Goal: Task Accomplishment & Management: Manage account settings

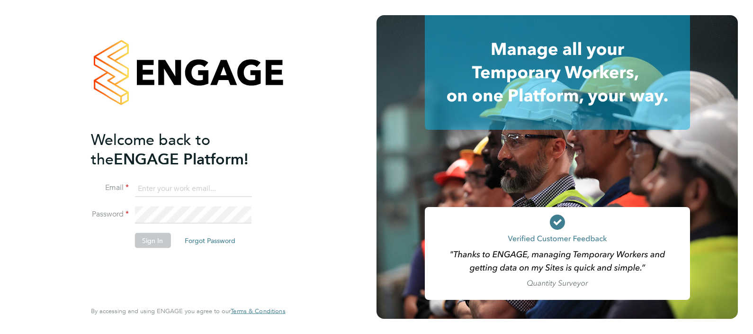
click at [176, 185] on input at bounding box center [192, 188] width 117 height 17
type input "anita.mansell@siemens.com"
click at [247, 186] on input "anita.mansell@siemens.com" at bounding box center [192, 188] width 117 height 17
click at [246, 185] on input "anita.mansell@siemens.com" at bounding box center [192, 188] width 117 height 17
click at [159, 188] on input at bounding box center [192, 188] width 117 height 17
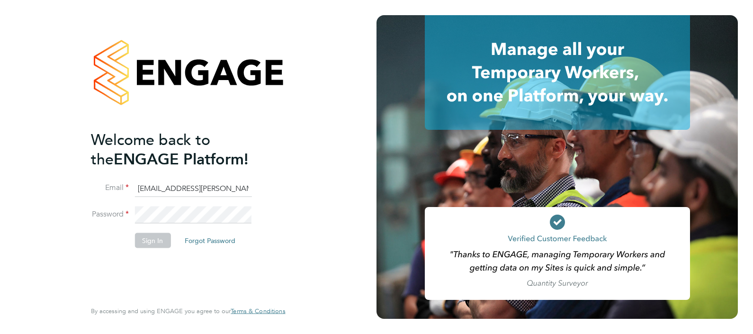
type input "anita.mansell@siemens.com"
click at [238, 189] on input "anita.mansell@siemens.com" at bounding box center [192, 188] width 117 height 17
click at [155, 188] on input at bounding box center [192, 188] width 117 height 17
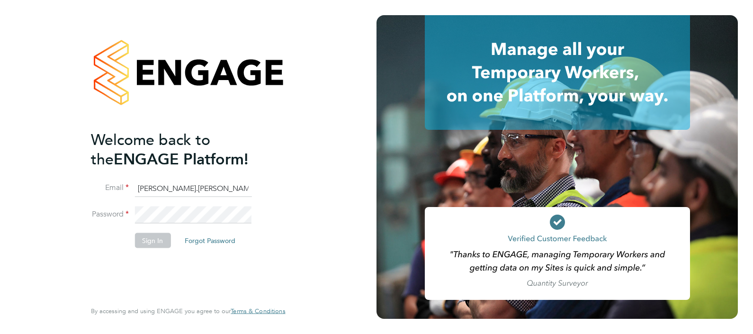
click at [181, 188] on input "simon.ward" at bounding box center [192, 188] width 117 height 17
type input "simon.ward@apleona.com"
click at [153, 245] on button "Sign In" at bounding box center [152, 240] width 36 height 15
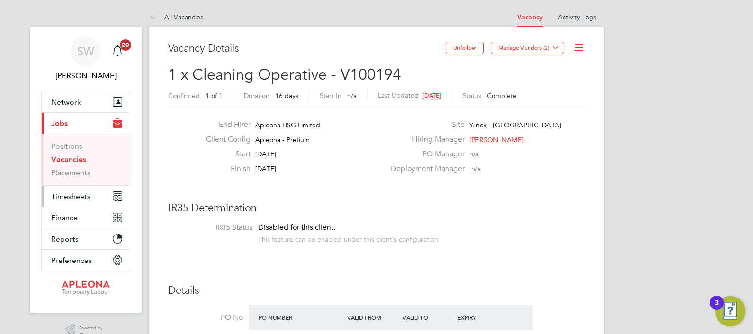
click at [66, 197] on span "Timesheets" at bounding box center [70, 196] width 39 height 9
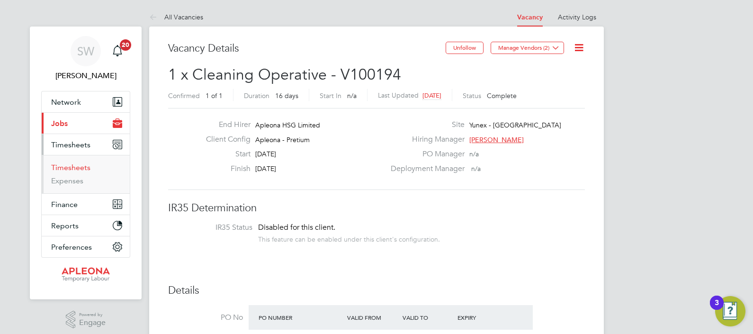
click at [69, 166] on link "Timesheets" at bounding box center [70, 167] width 39 height 9
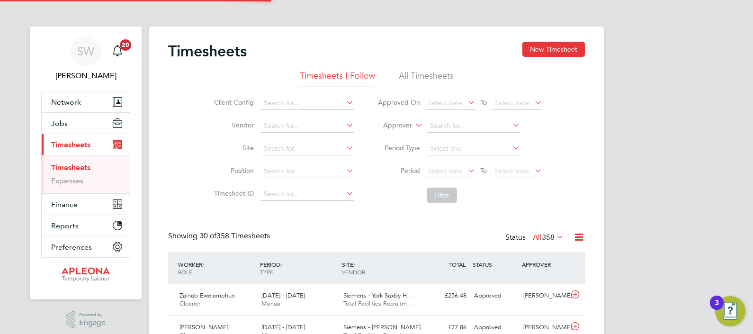
scroll to position [24, 82]
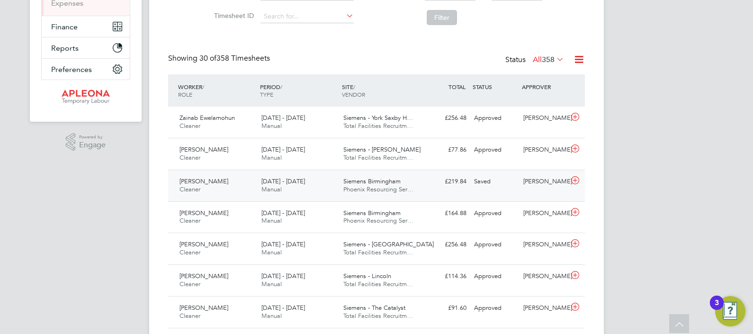
click at [481, 182] on div "Saved" at bounding box center [494, 182] width 49 height 16
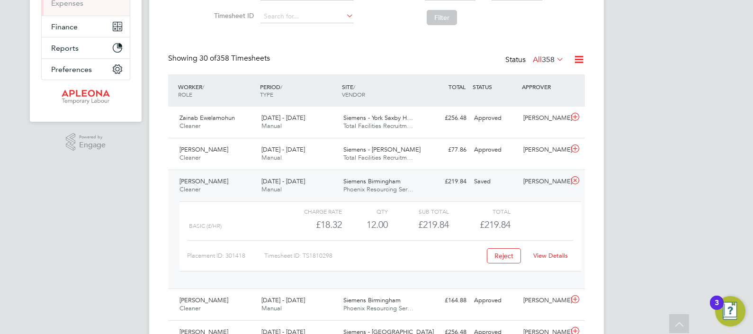
click at [547, 256] on link "View Details" at bounding box center [550, 255] width 35 height 8
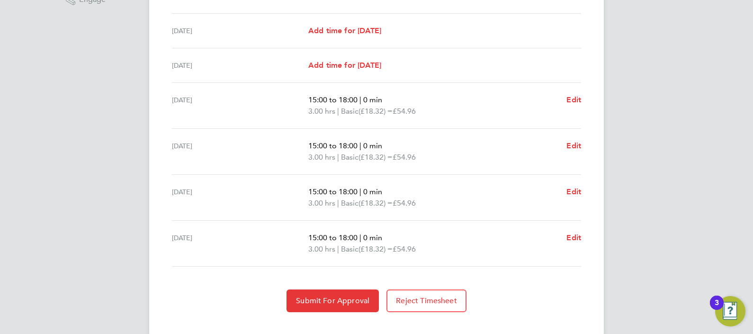
scroll to position [338, 0]
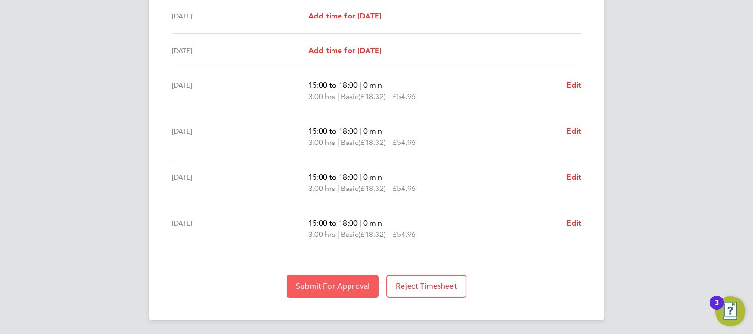
click at [335, 282] on span "Submit For Approval" at bounding box center [332, 285] width 73 height 9
click at [335, 282] on span "Approve Timesheet" at bounding box center [333, 285] width 70 height 9
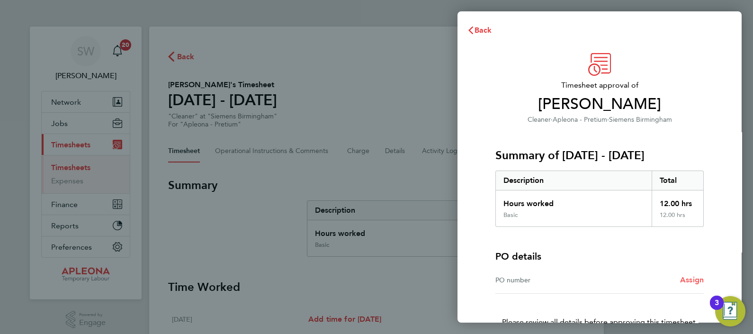
click at [692, 281] on span "Assign" at bounding box center [692, 279] width 24 height 9
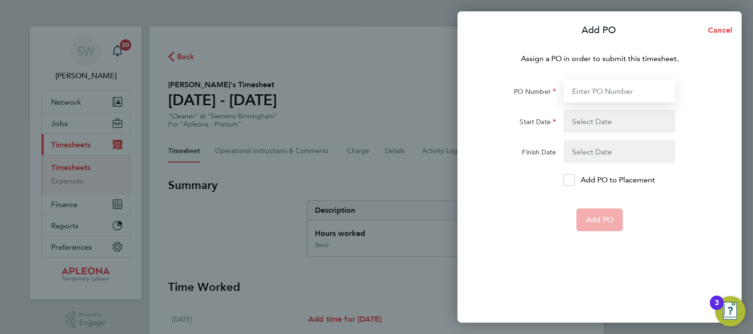
click at [599, 88] on input "PO Number" at bounding box center [620, 91] width 112 height 23
paste input "PO2523440"
type input "PO2523440"
type input "18 Aug 25"
type input "30 Sep 25"
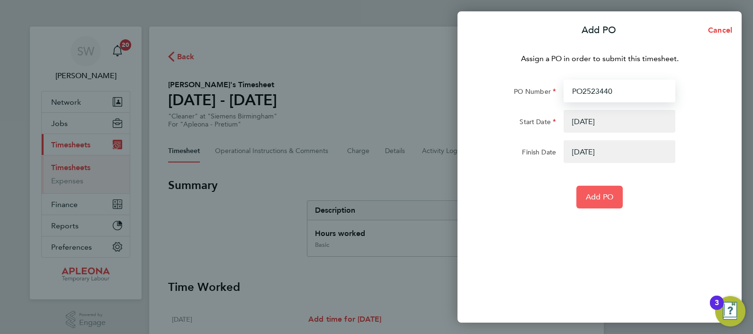
type input "PO2523440"
click at [599, 197] on span "Add PO" at bounding box center [599, 196] width 27 height 9
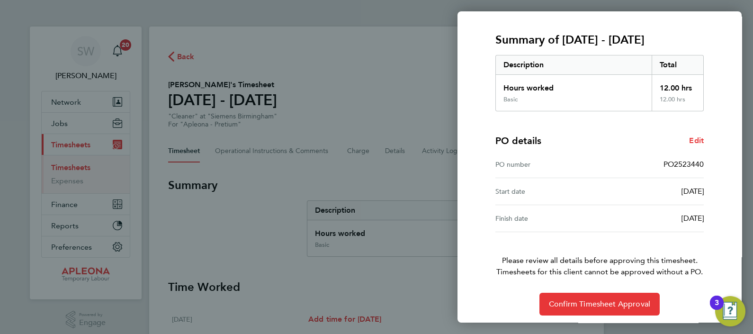
scroll to position [119, 0]
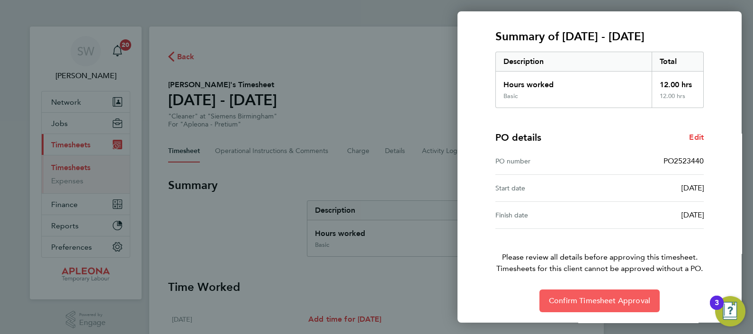
click at [590, 296] on span "Confirm Timesheet Approval" at bounding box center [599, 300] width 101 height 9
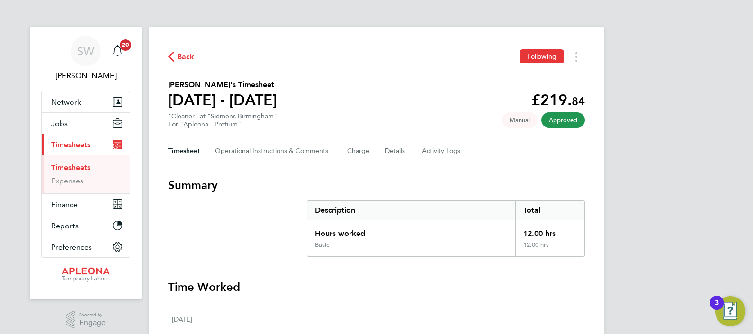
click at [73, 166] on link "Timesheets" at bounding box center [70, 167] width 39 height 9
